Goal: Transaction & Acquisition: Subscribe to service/newsletter

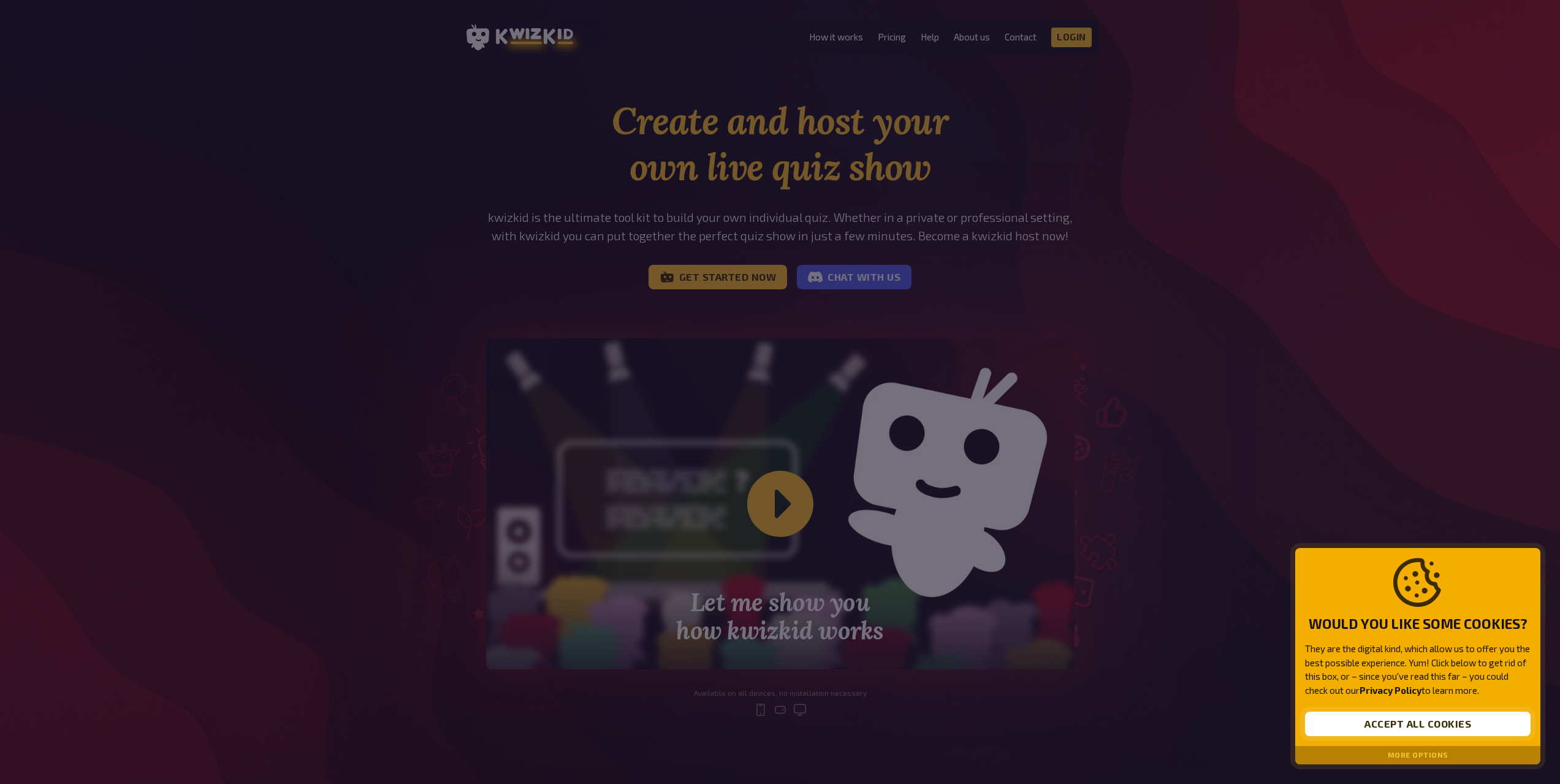
click at [1428, 727] on button "Accept all cookies" at bounding box center [1418, 724] width 225 height 25
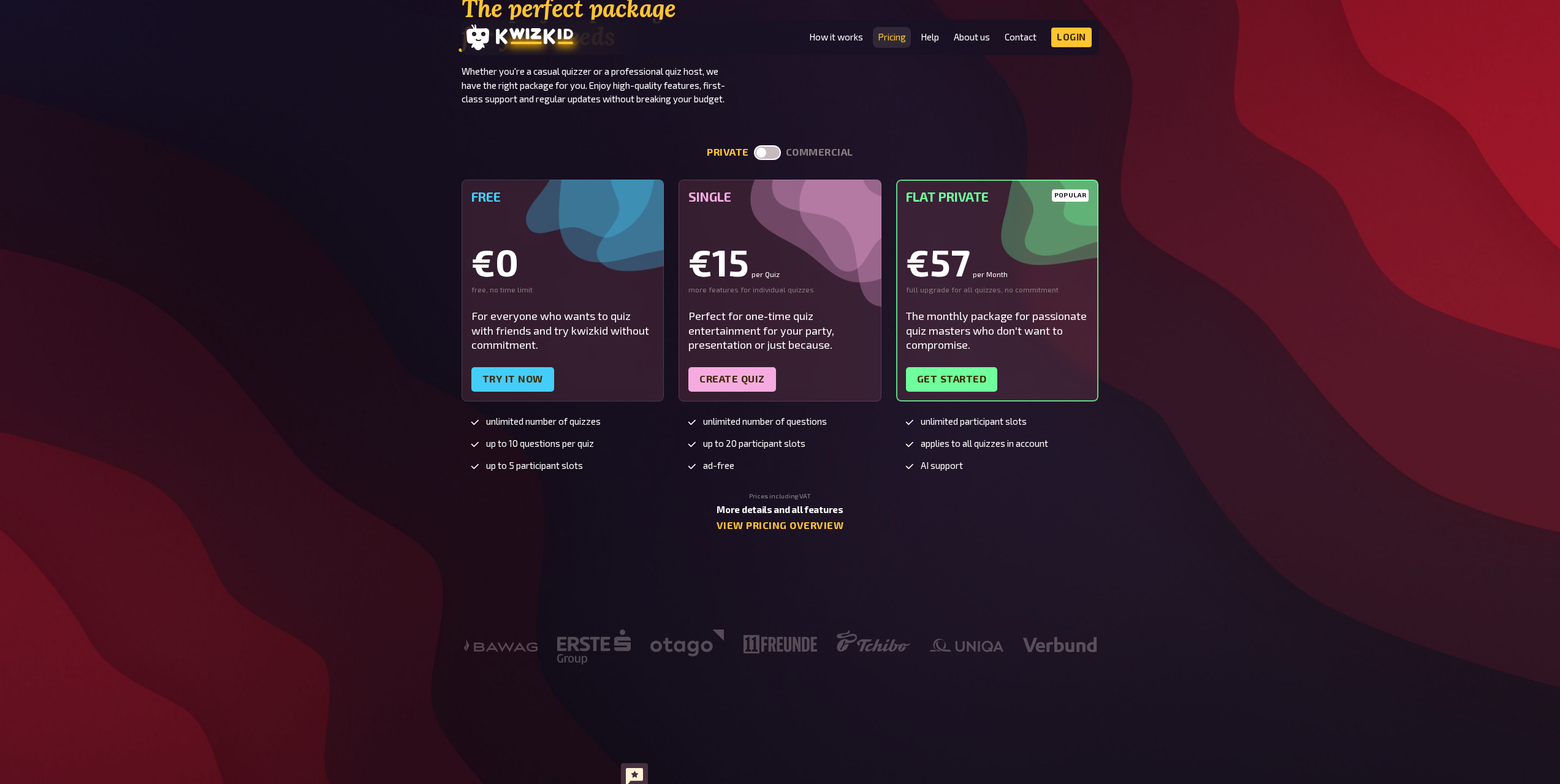
scroll to position [2574, 0]
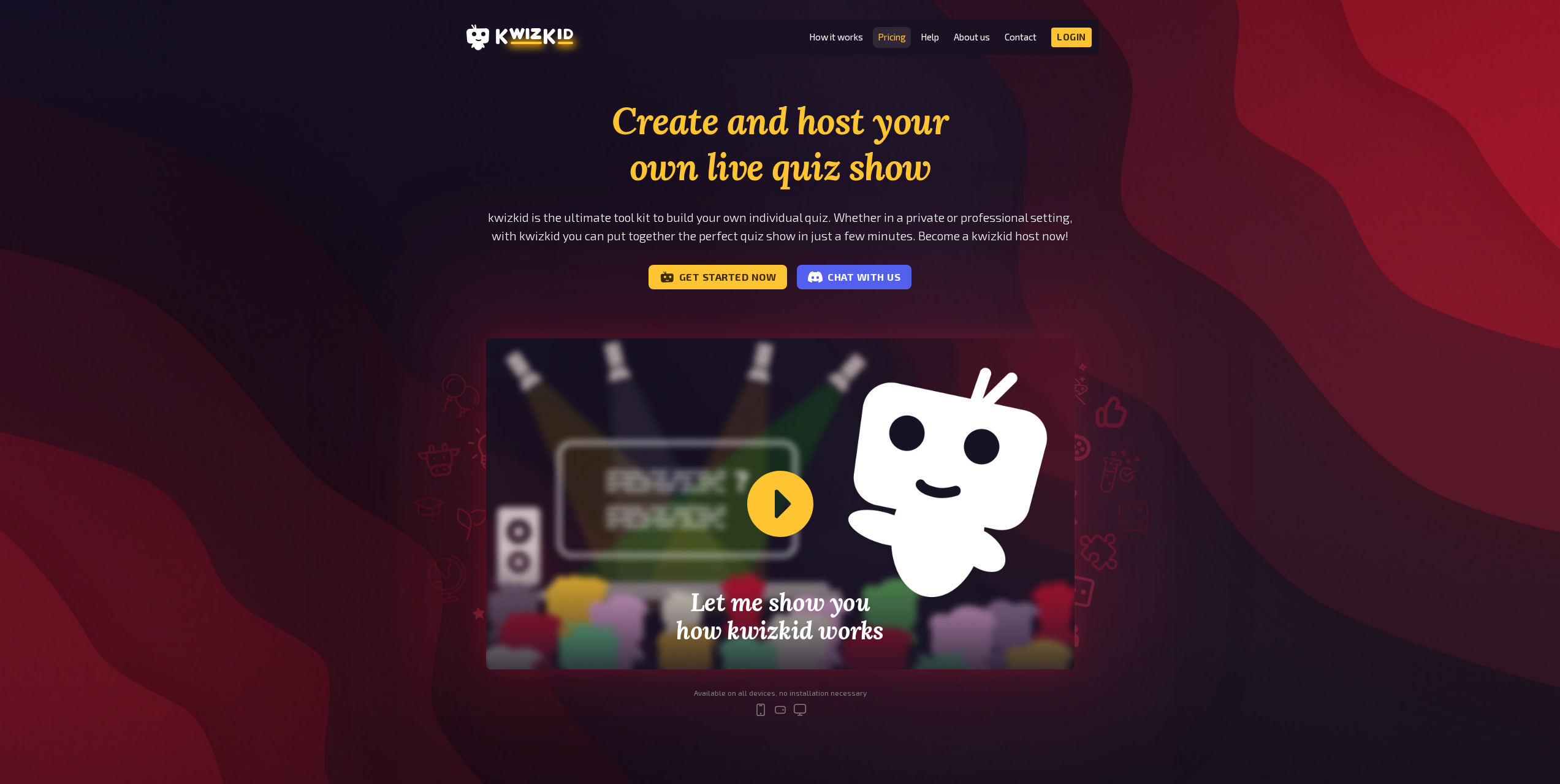
click at [897, 39] on link "Pricing" at bounding box center [892, 37] width 28 height 11
